Goal: Transaction & Acquisition: Purchase product/service

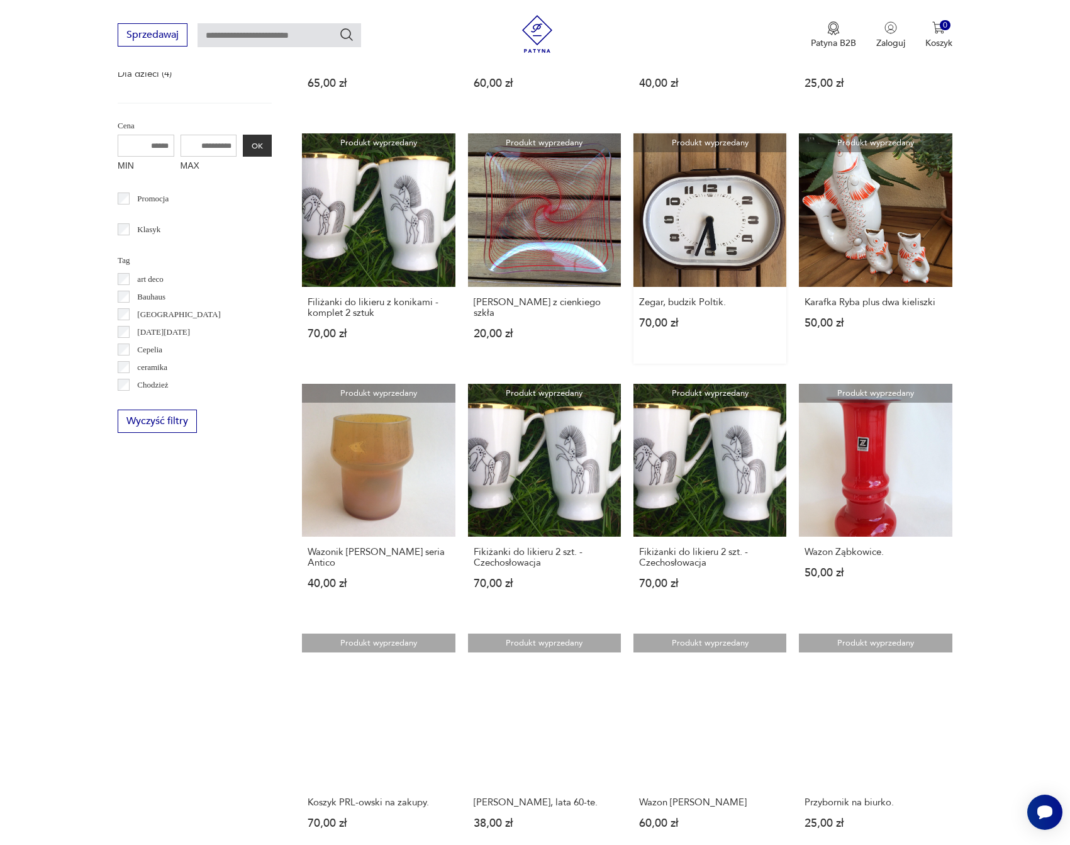
scroll to position [615, 0]
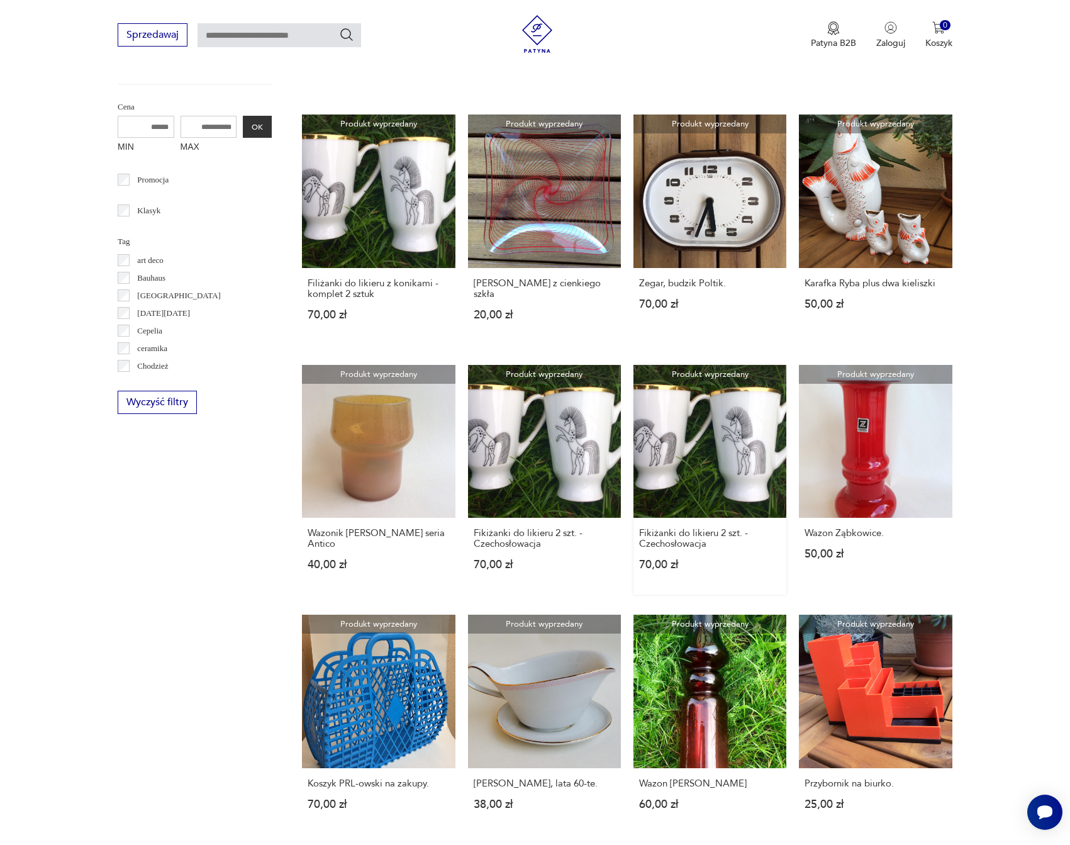
click at [692, 457] on link "Produkt wyprzedany Fikiżanki do likieru 2 szt. -Czechosłowacja 70,00 zł" at bounding box center [709, 480] width 153 height 230
